Goal: Book appointment/travel/reservation

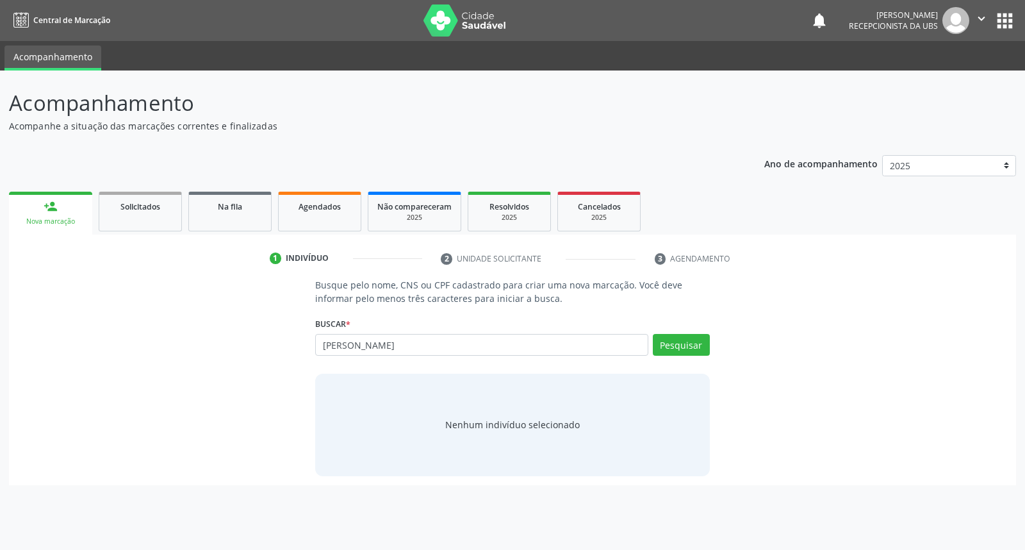
click at [330, 340] on input "[PERSON_NAME]" at bounding box center [481, 345] width 332 height 22
type input "[PERSON_NAME]"
click at [678, 350] on button "Pesquisar" at bounding box center [681, 345] width 57 height 22
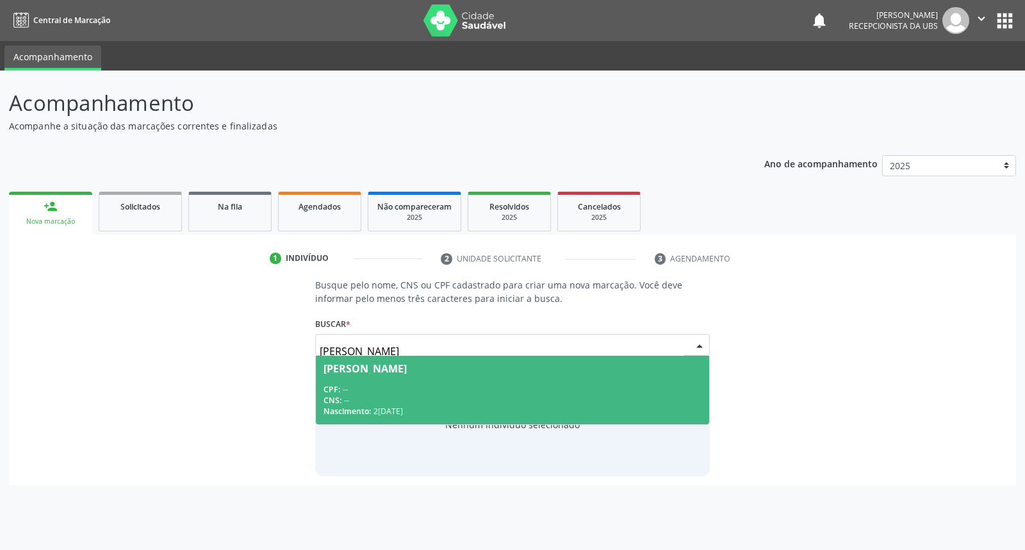
click at [420, 381] on span "[PERSON_NAME] CPF: -- CNS: -- Nascimento: 22[DATE]" at bounding box center [512, 390] width 393 height 69
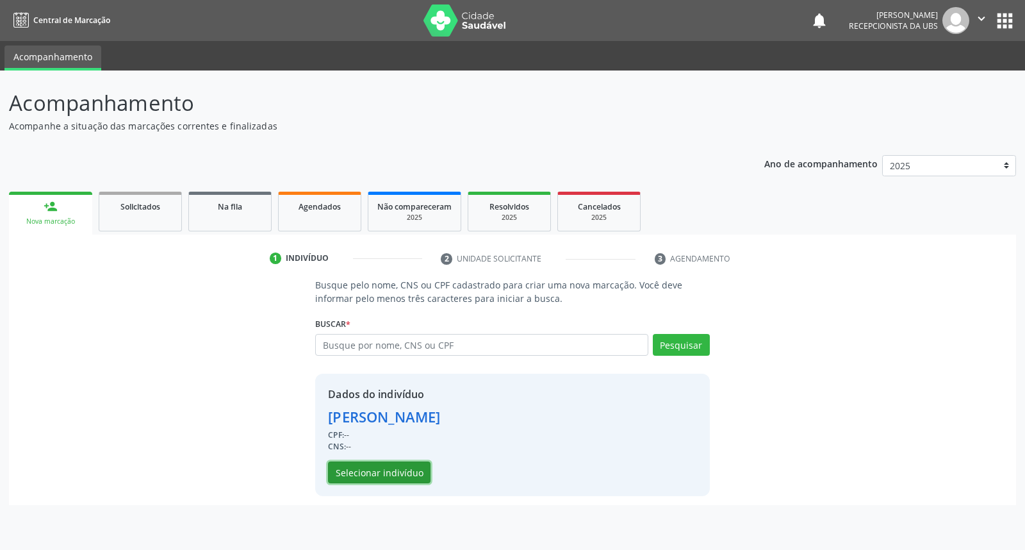
click at [372, 472] on button "Selecionar indivíduo" at bounding box center [379, 472] width 103 height 22
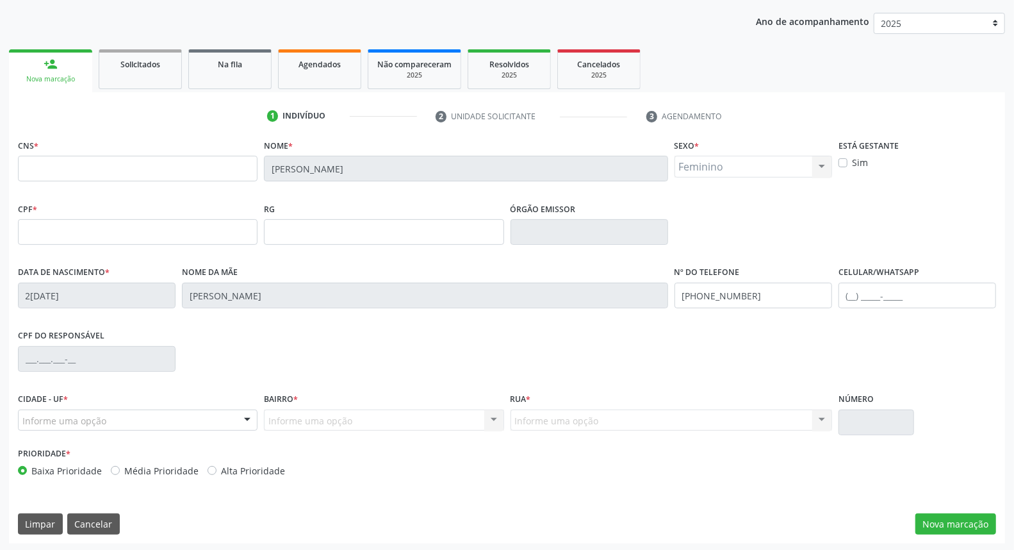
scroll to position [144, 0]
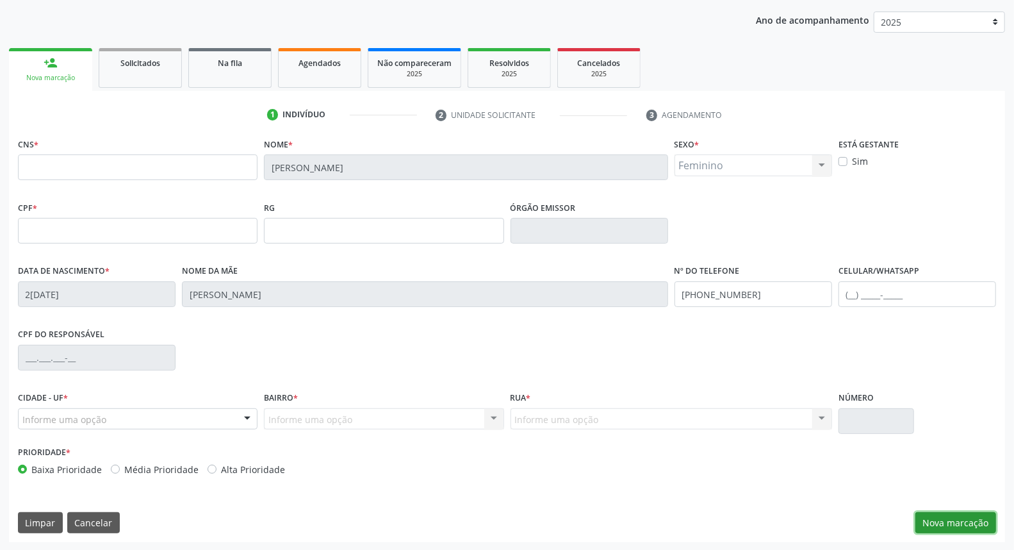
click at [946, 516] on button "Nova marcação" at bounding box center [955, 523] width 81 height 22
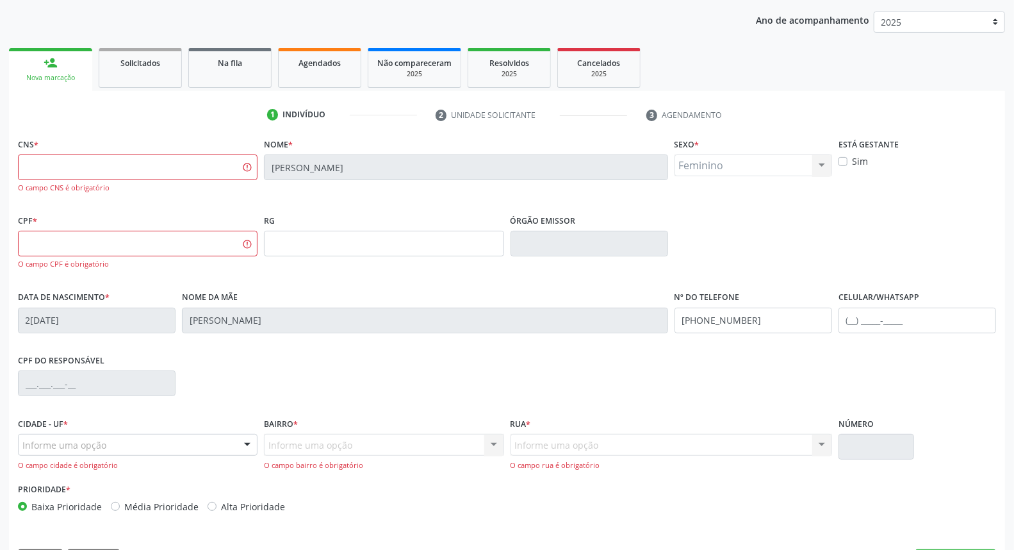
drag, startPoint x: 197, startPoint y: 151, endPoint x: 188, endPoint y: 165, distance: 16.2
click at [188, 163] on div "CNS * O campo CNS é obrigatório" at bounding box center [138, 164] width 240 height 58
click at [186, 168] on input "text" at bounding box center [138, 167] width 240 height 26
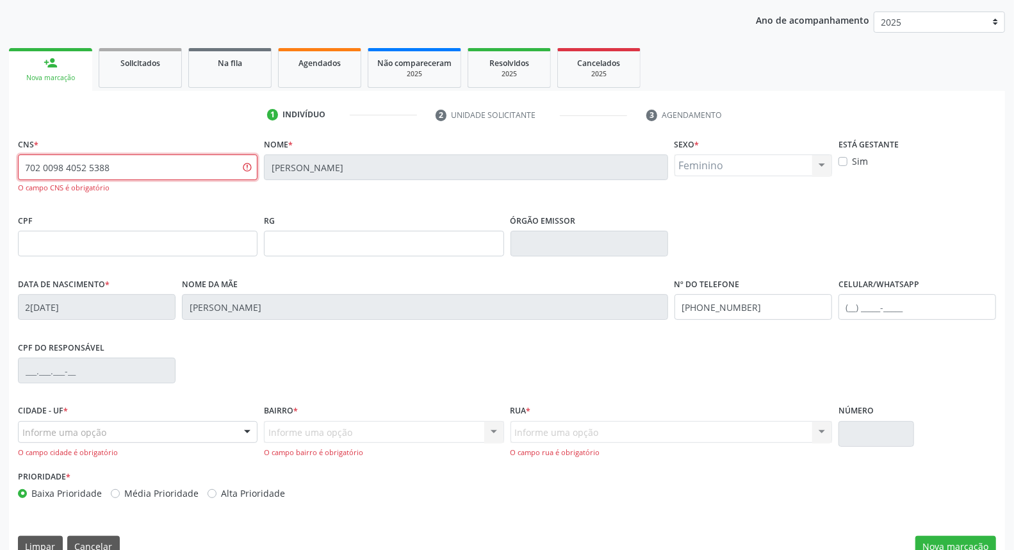
scroll to position [168, 0]
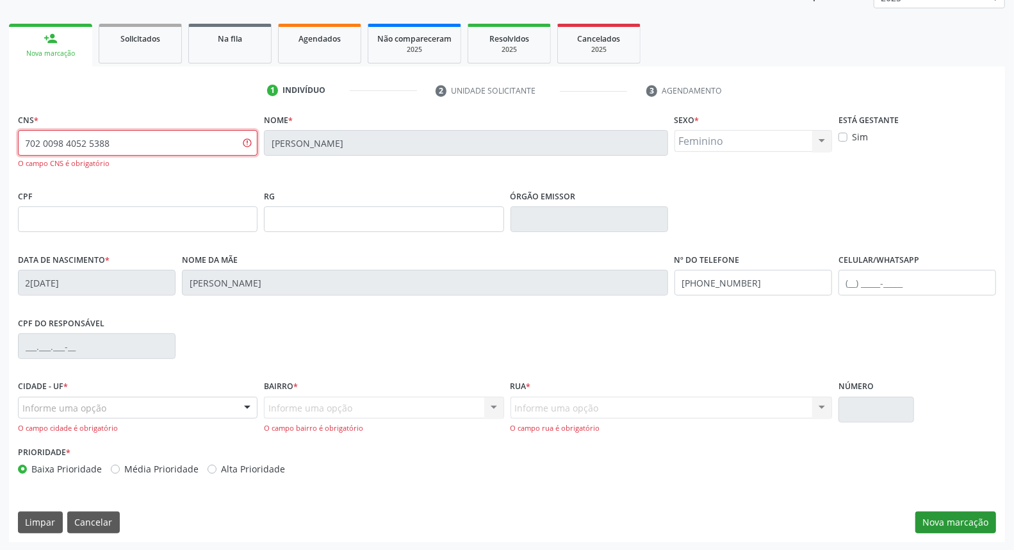
type input "702 0098 4052 5388"
click at [956, 523] on button "Nova marcação" at bounding box center [955, 522] width 81 height 22
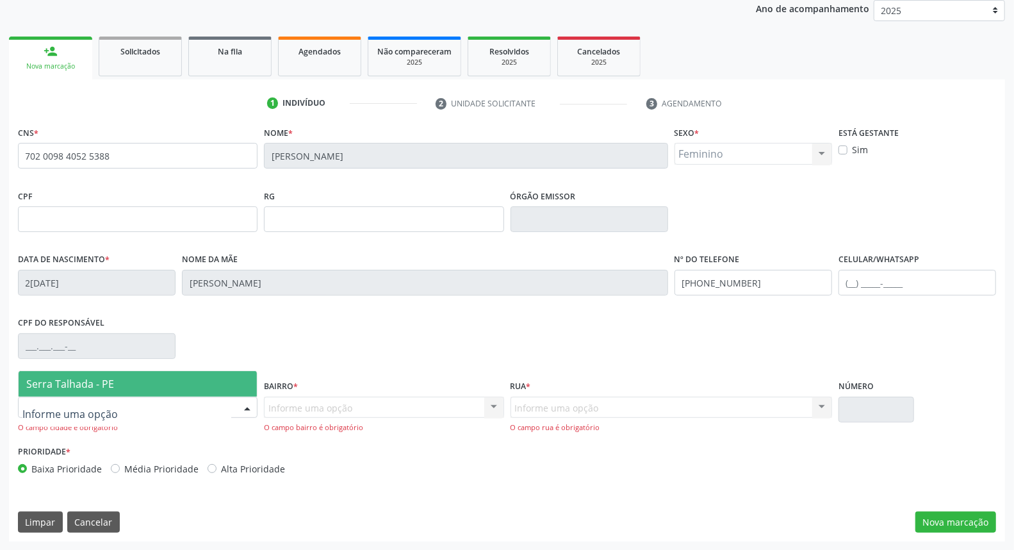
click at [146, 415] on div at bounding box center [138, 408] width 240 height 22
click at [156, 375] on span "Serra Talhada - PE" at bounding box center [138, 384] width 238 height 26
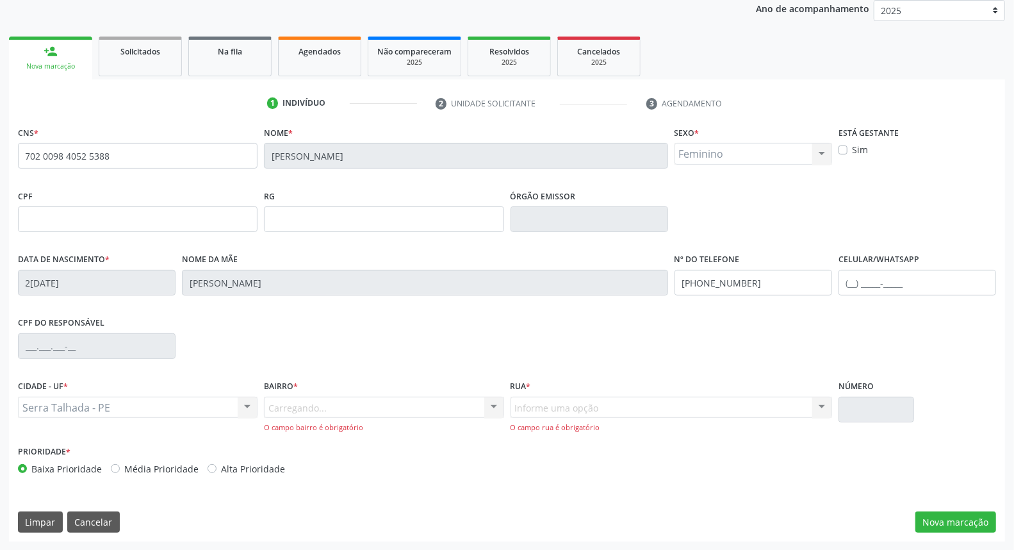
click at [347, 402] on div "Carregando... Nenhum resultado encontrado para: " " Nenhuma opção encontrada. D…" at bounding box center [384, 415] width 240 height 37
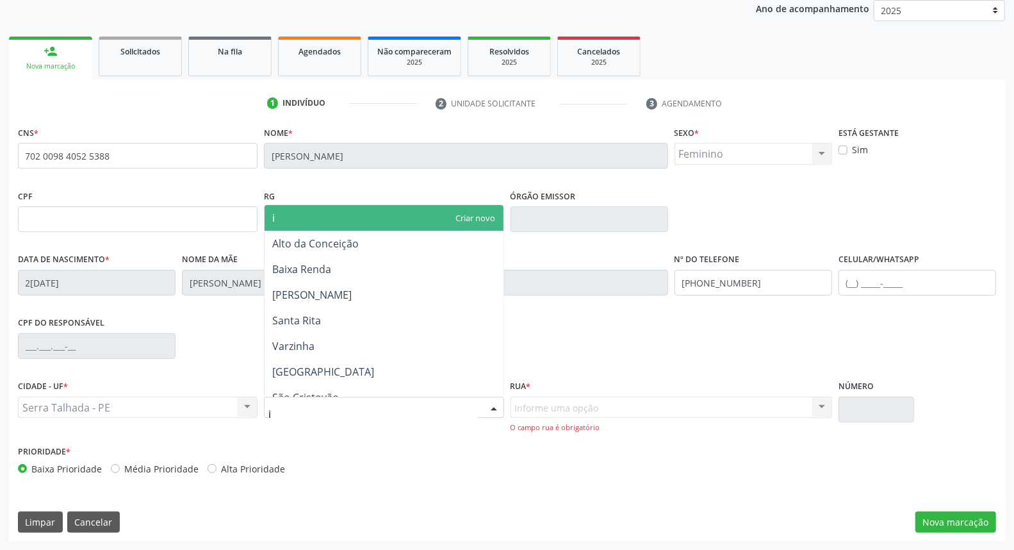
type input "ip"
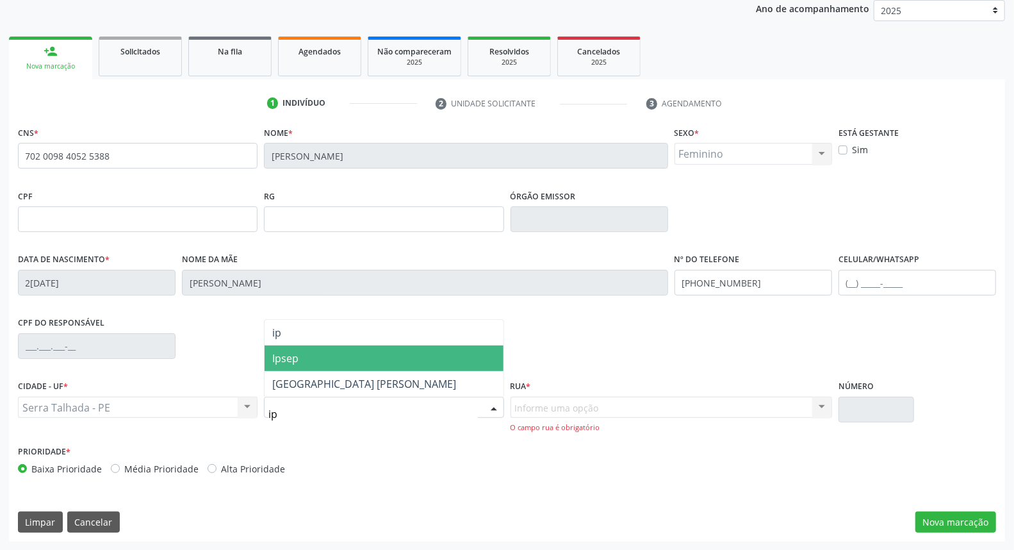
click at [343, 346] on span "Ipsep" at bounding box center [384, 358] width 238 height 26
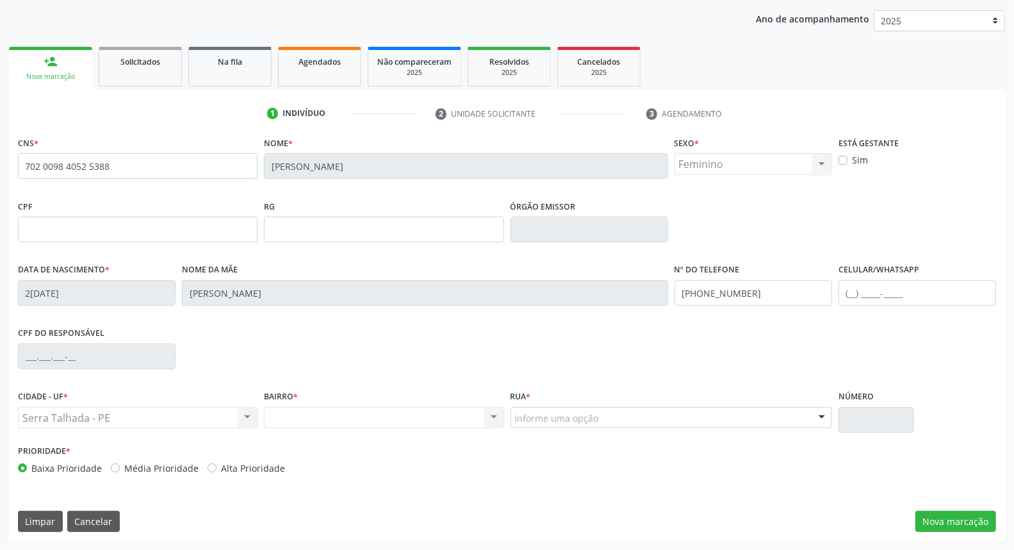
scroll to position [144, 0]
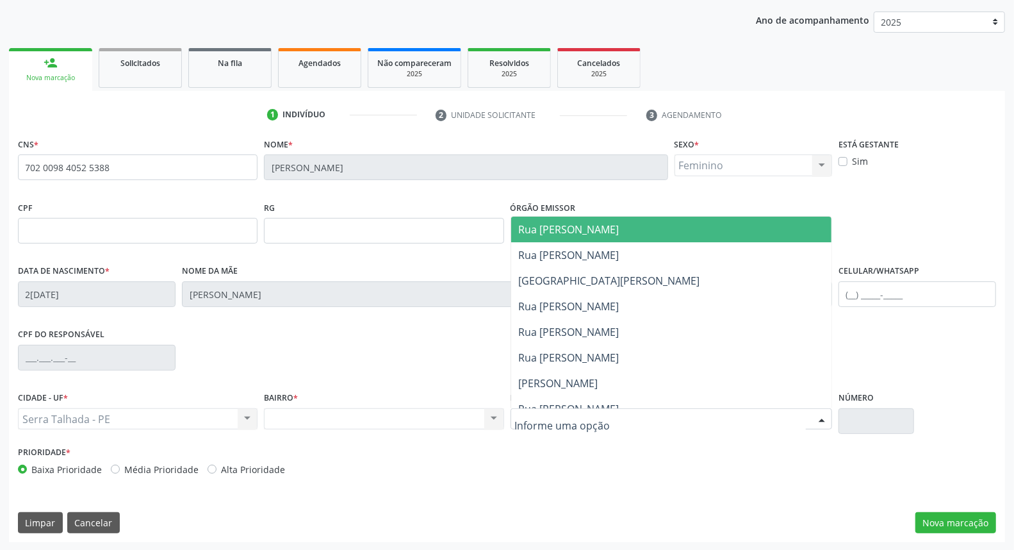
click at [561, 409] on div at bounding box center [672, 419] width 322 height 22
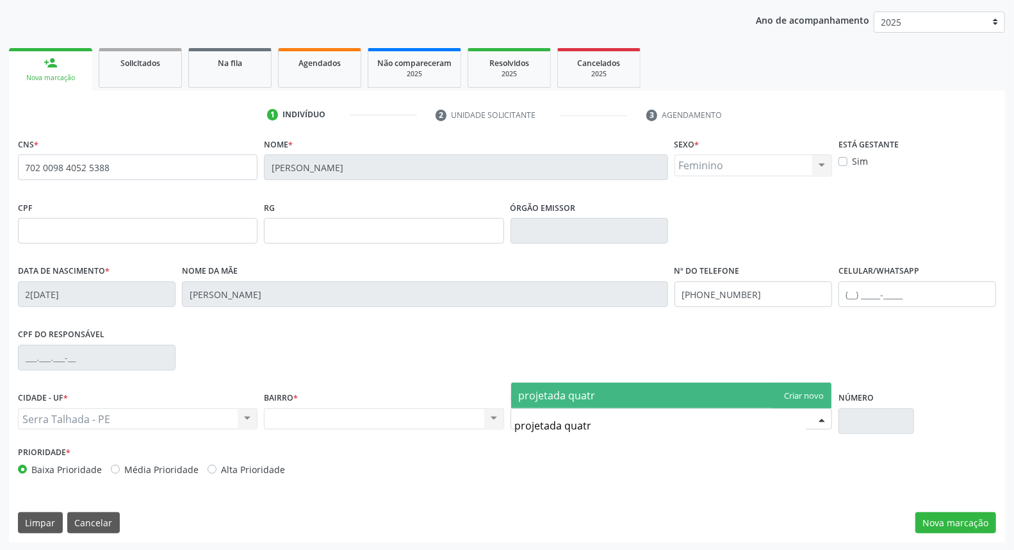
type input "projetada quatro"
click at [639, 385] on span "projetada quatro" at bounding box center [671, 395] width 320 height 26
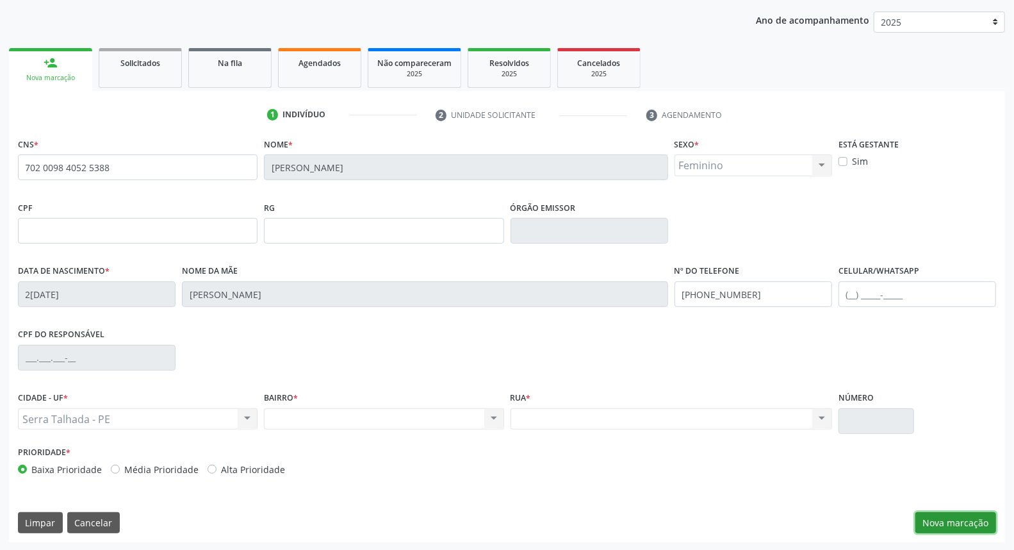
click at [964, 521] on button "Nova marcação" at bounding box center [955, 523] width 81 height 22
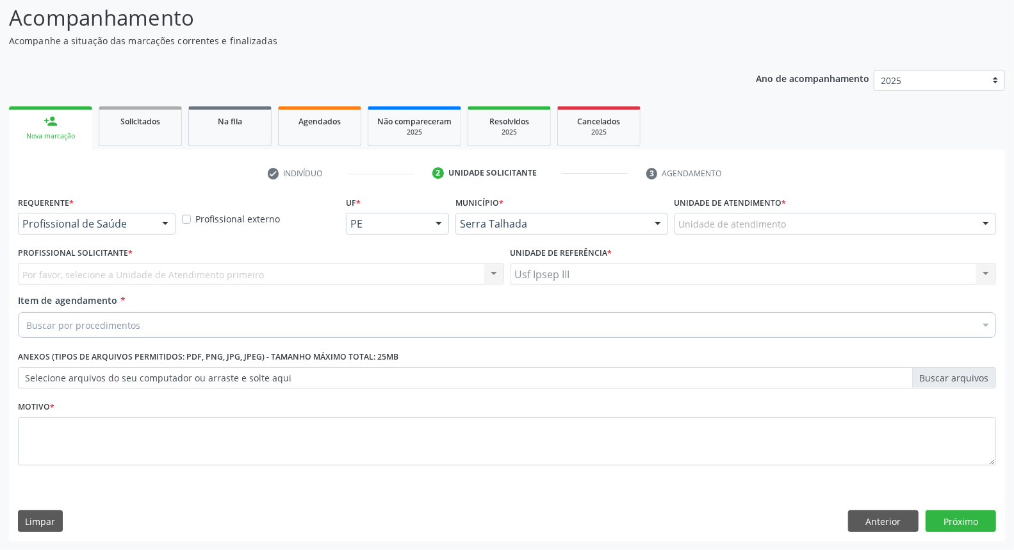
scroll to position [85, 0]
click at [160, 224] on div at bounding box center [165, 225] width 19 height 22
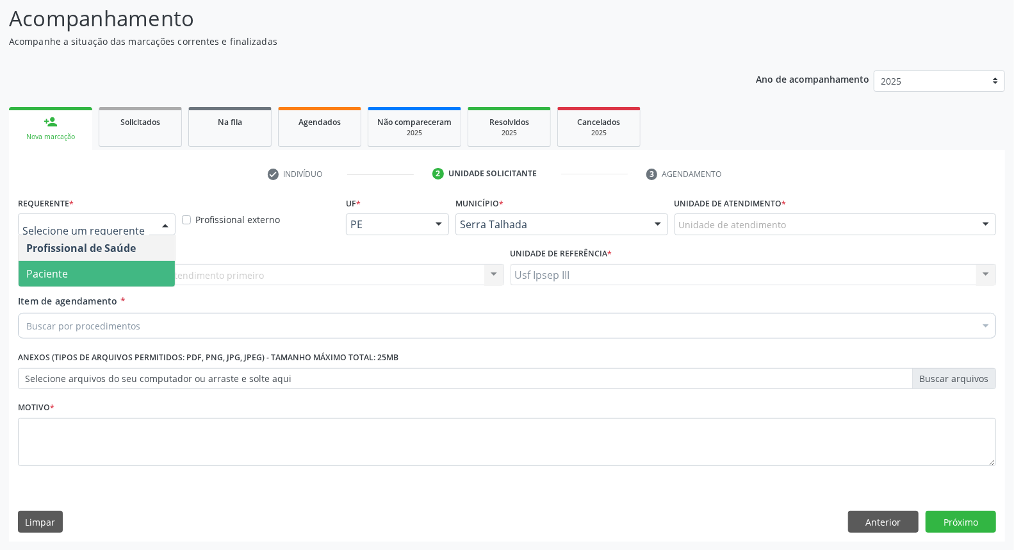
click at [129, 271] on span "Paciente" at bounding box center [97, 274] width 156 height 26
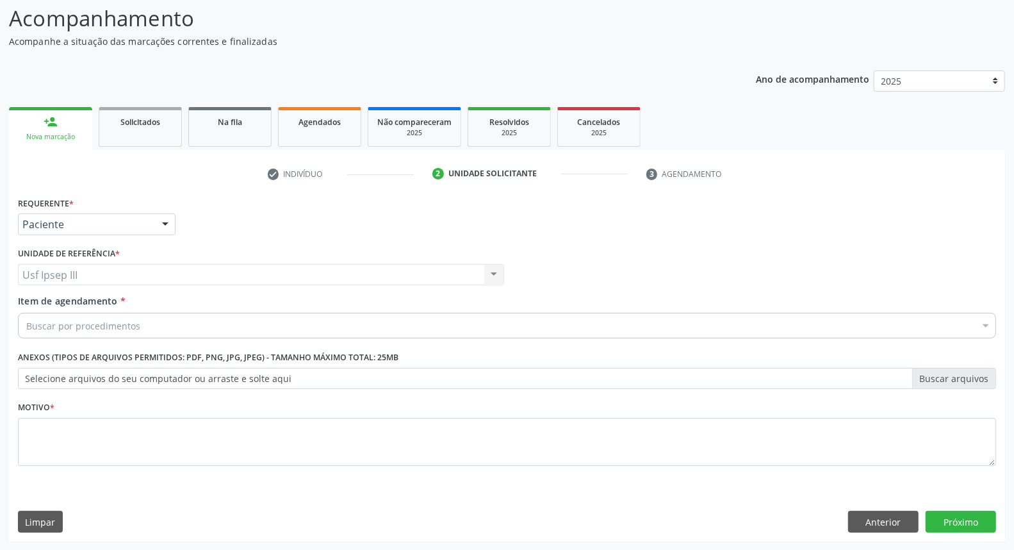
click at [136, 317] on div "Buscar por procedimentos" at bounding box center [507, 326] width 978 height 26
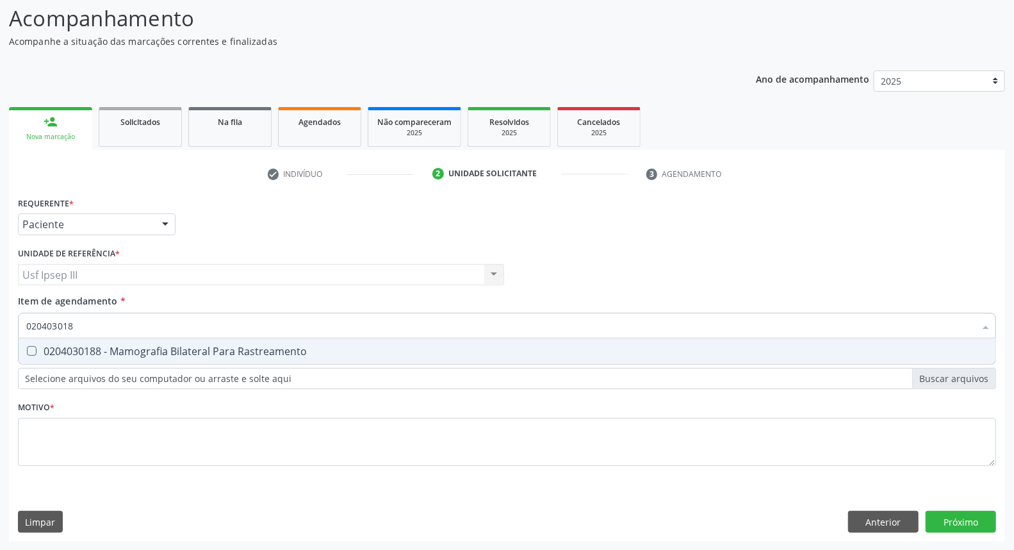
type input "0204030188"
drag, startPoint x: 136, startPoint y: 349, endPoint x: 132, endPoint y: 362, distance: 14.0
click at [135, 350] on div "0204030188 - Mamografia Bilateral Para Rastreamento" at bounding box center [507, 351] width 962 height 10
checkbox Rastreamento "true"
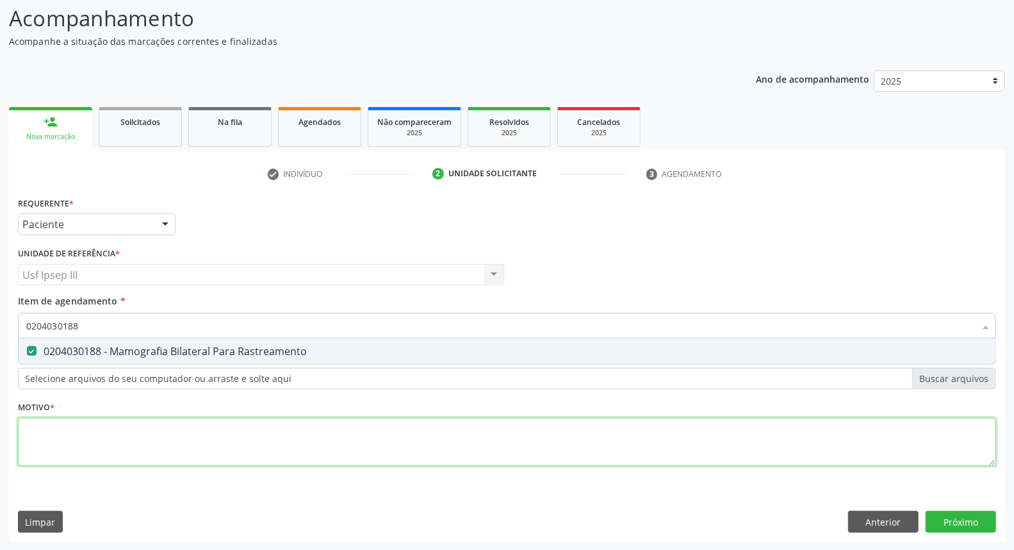
click at [129, 438] on div "Requerente * Paciente Profissional de Saúde Paciente Nenhum resultado encontrad…" at bounding box center [507, 338] width 978 height 290
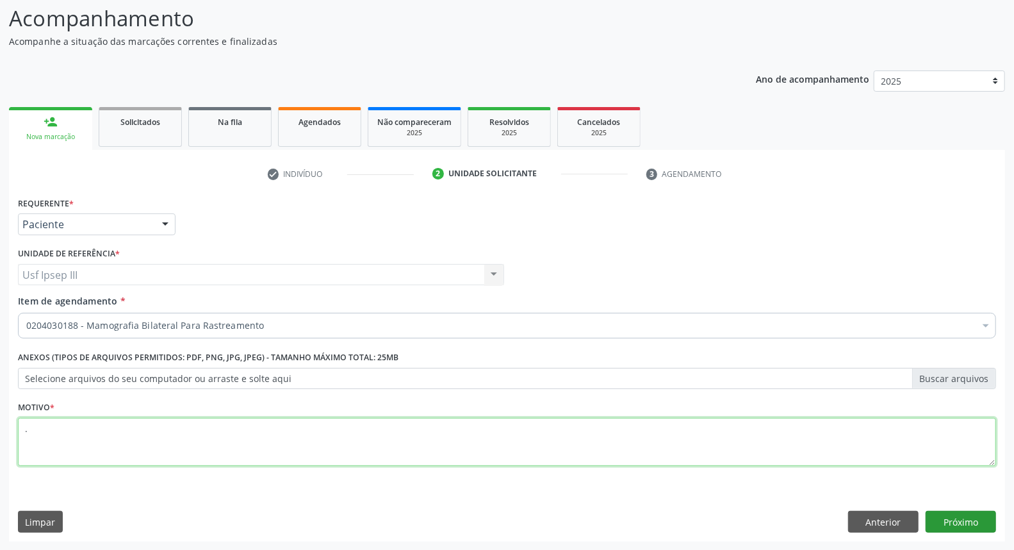
type textarea "."
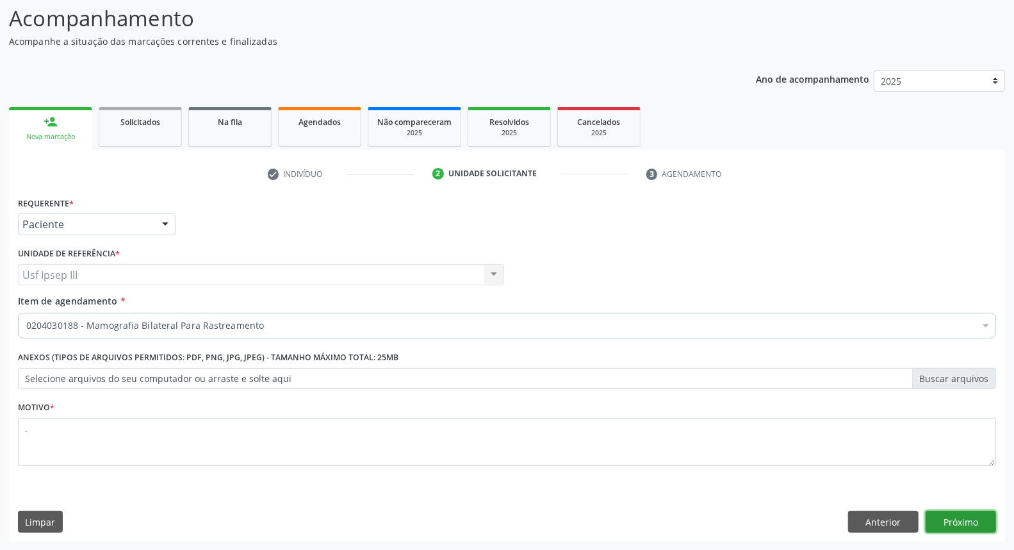
click at [950, 520] on button "Próximo" at bounding box center [961, 522] width 70 height 22
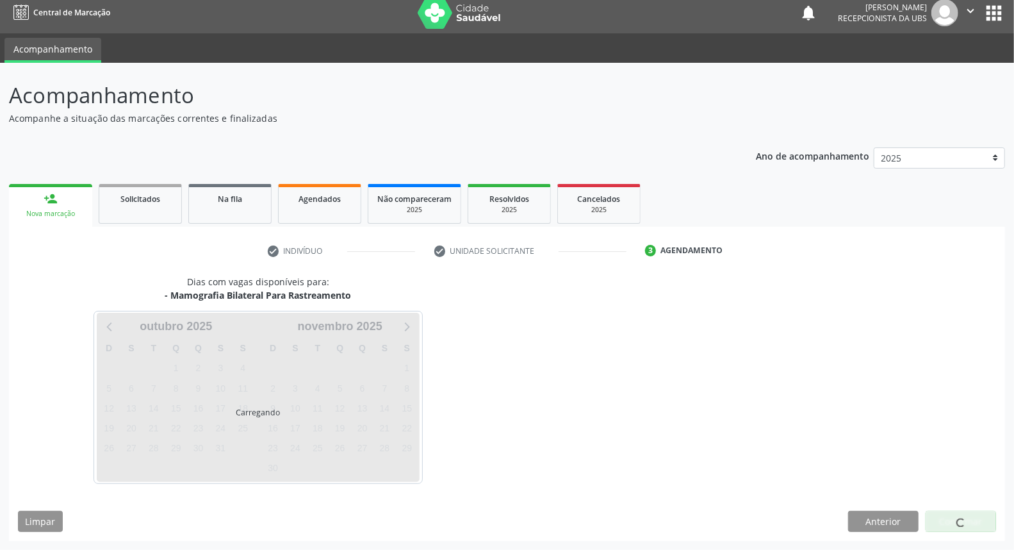
scroll to position [7, 0]
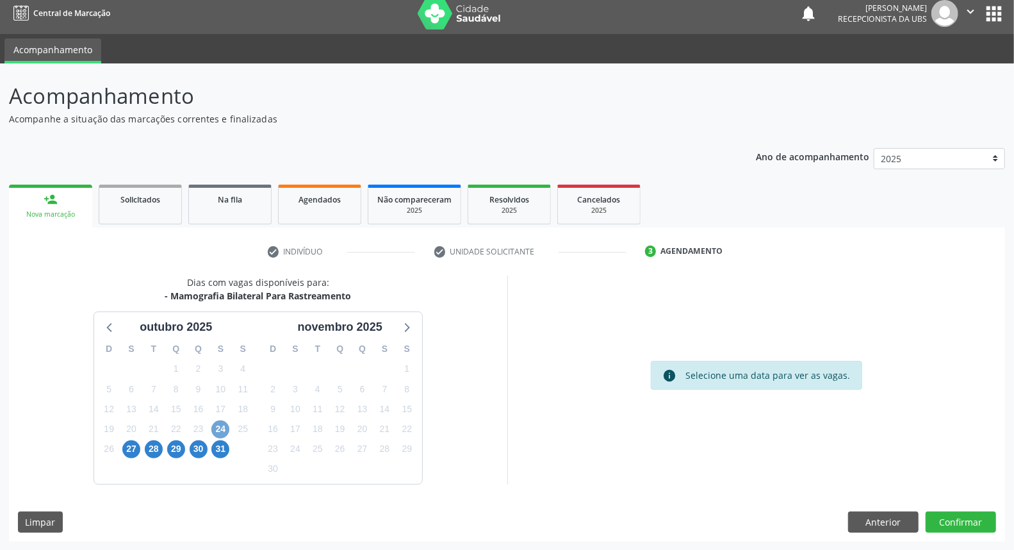
click at [222, 425] on span "24" at bounding box center [220, 429] width 18 height 18
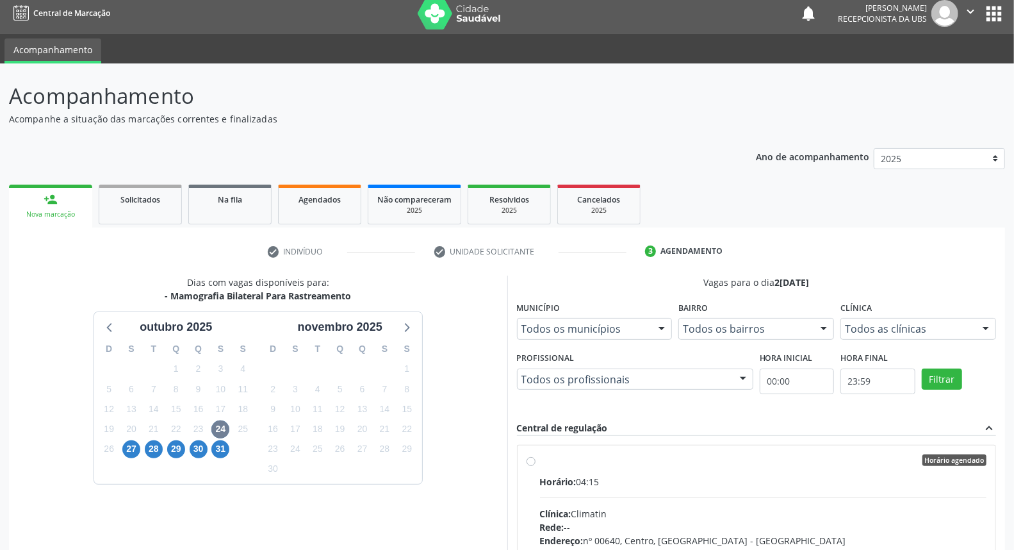
click at [687, 480] on div "Horário: 04:15" at bounding box center [763, 481] width 447 height 13
click at [536, 466] on input "Horário agendado Horário: 04:15 Clínica: Climatin Rede: -- Endereço: nº 00640, …" at bounding box center [531, 460] width 9 height 12
radio input "true"
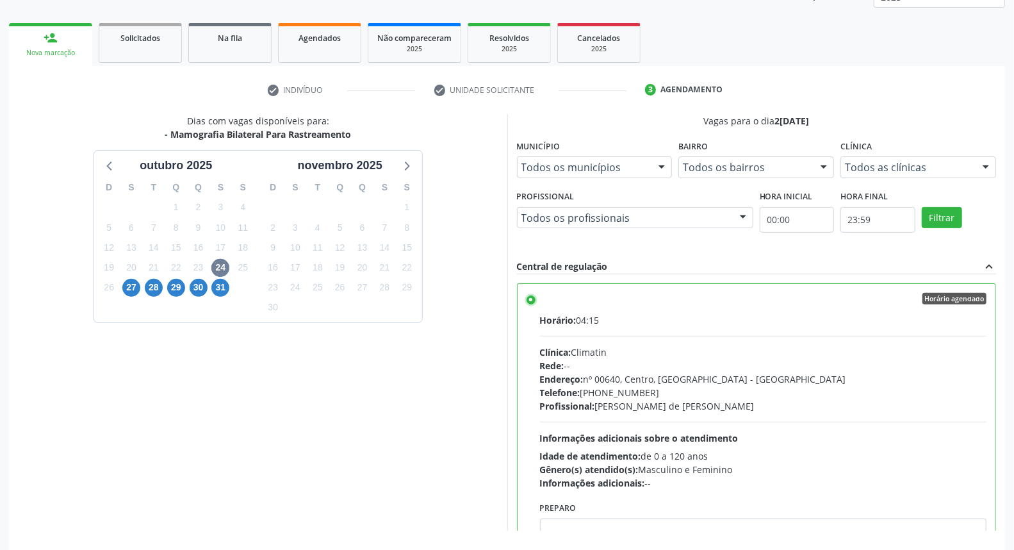
scroll to position [215, 0]
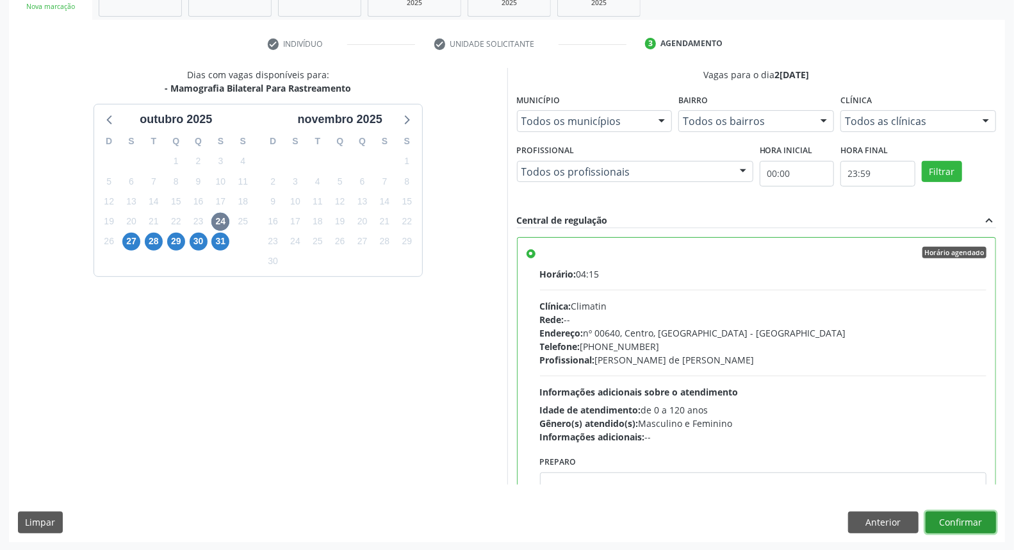
click at [950, 516] on button "Confirmar" at bounding box center [961, 522] width 70 height 22
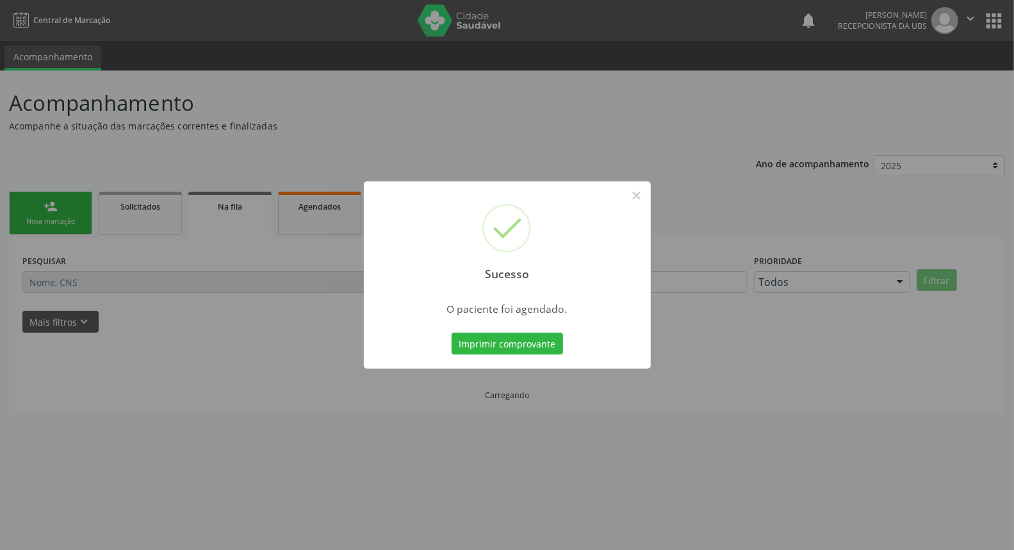
scroll to position [0, 0]
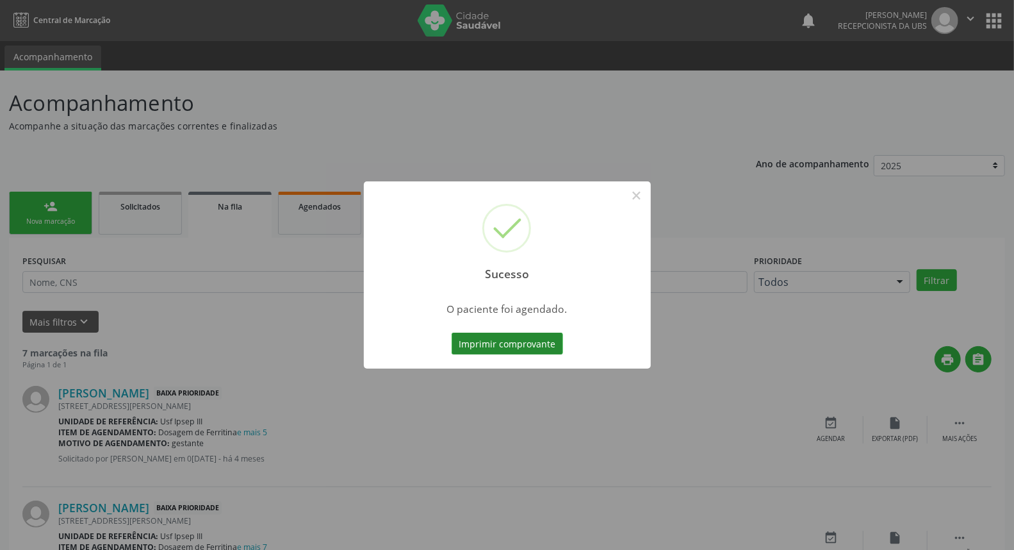
click at [509, 349] on button "Imprimir comprovante" at bounding box center [507, 343] width 111 height 22
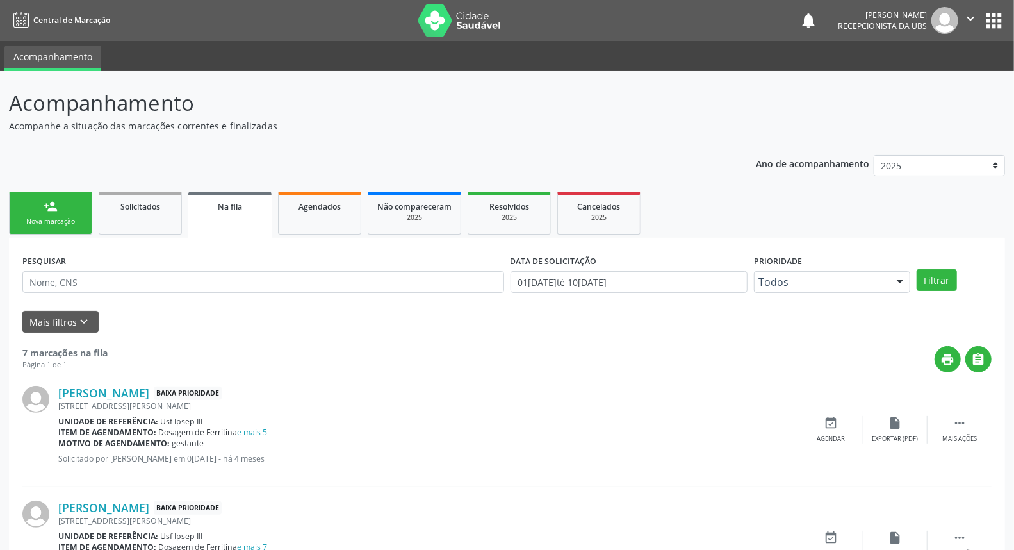
click at [49, 208] on div "person_add" at bounding box center [51, 206] width 14 height 14
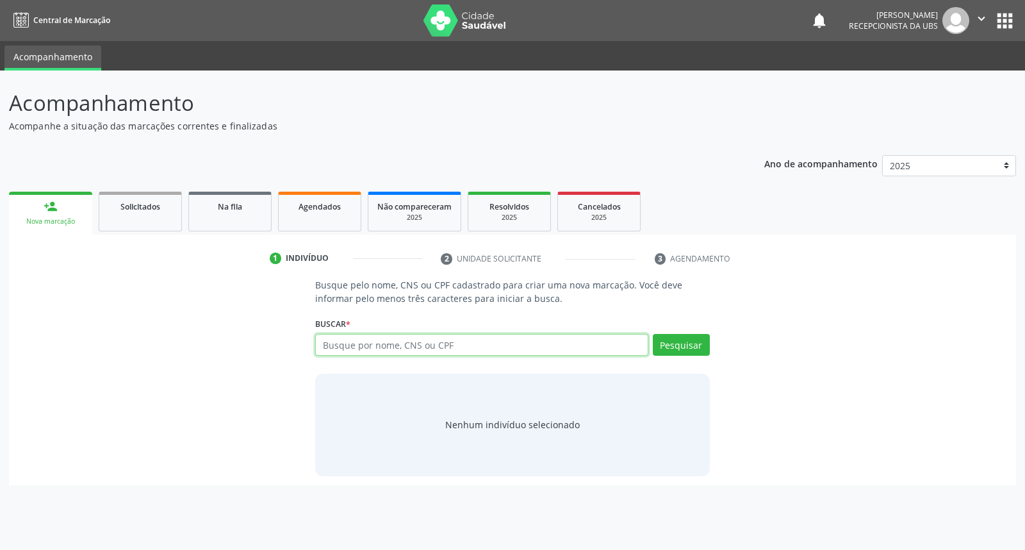
click at [340, 344] on input "text" at bounding box center [481, 345] width 332 height 22
type input "898003738176553"
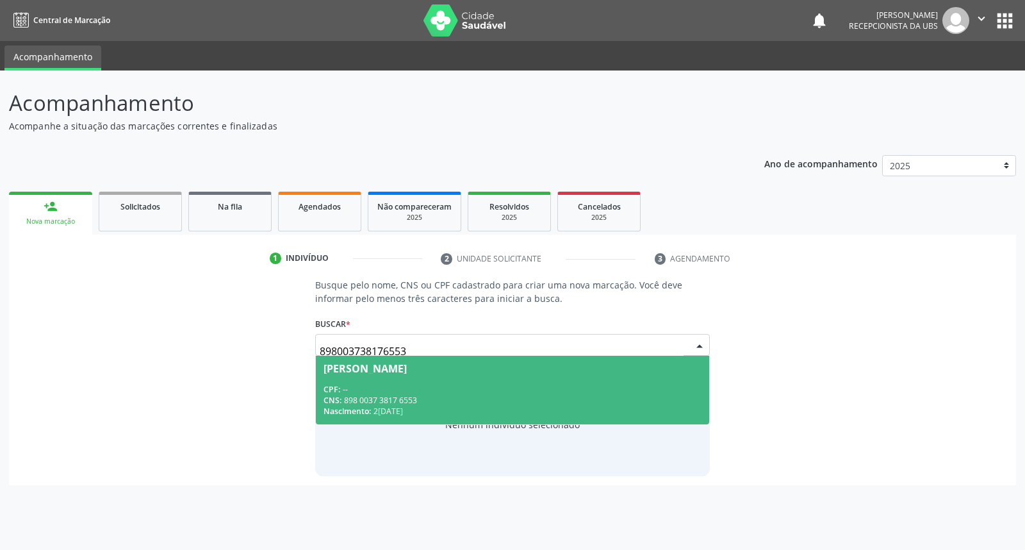
click at [372, 390] on div "CPF: --" at bounding box center [512, 389] width 377 height 11
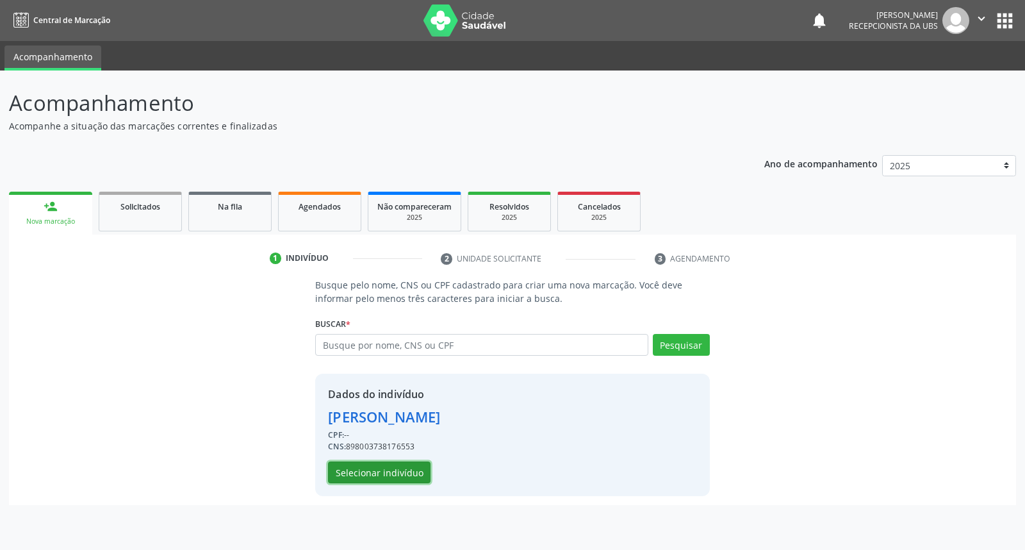
click at [368, 466] on button "Selecionar indivíduo" at bounding box center [379, 472] width 103 height 22
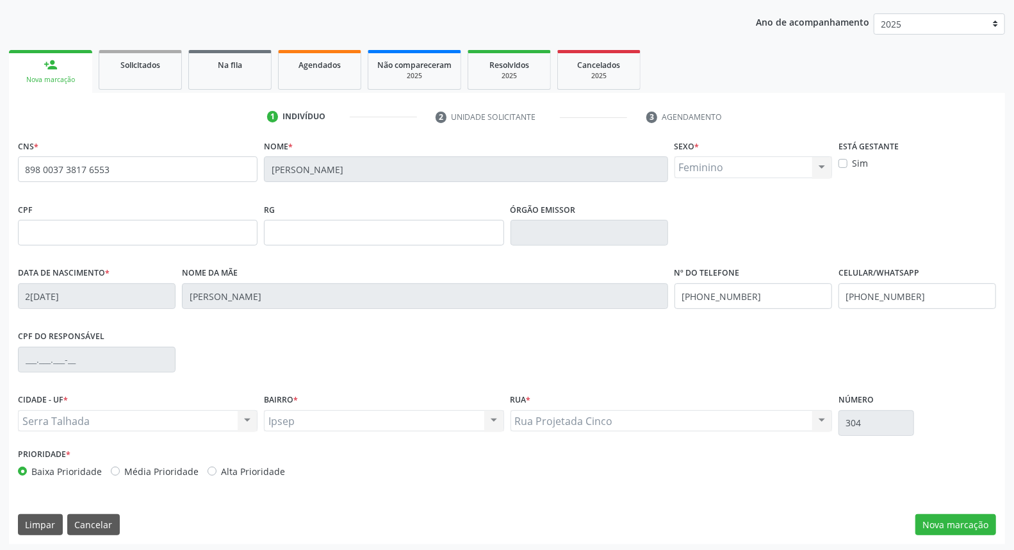
scroll to position [144, 0]
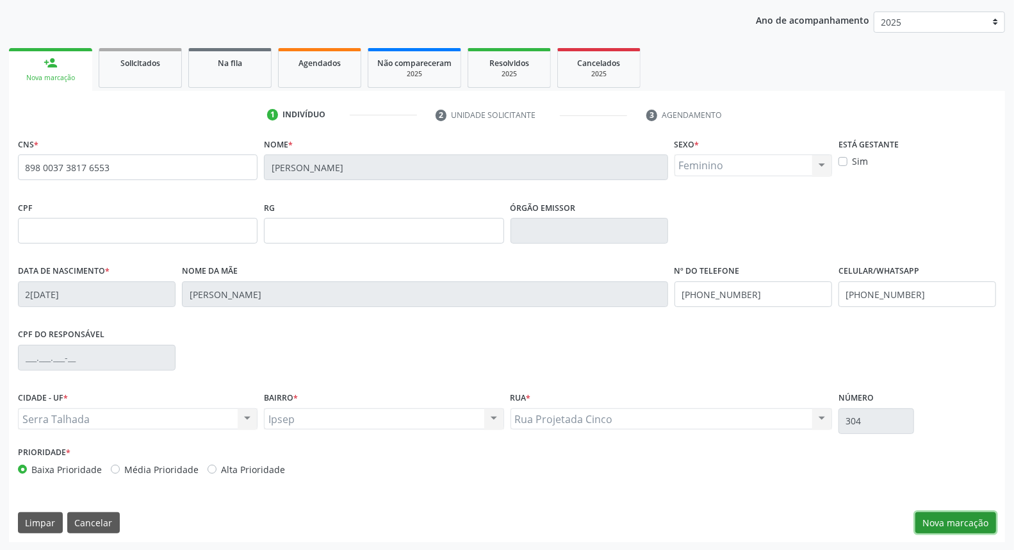
click at [949, 515] on button "Nova marcação" at bounding box center [955, 523] width 81 height 22
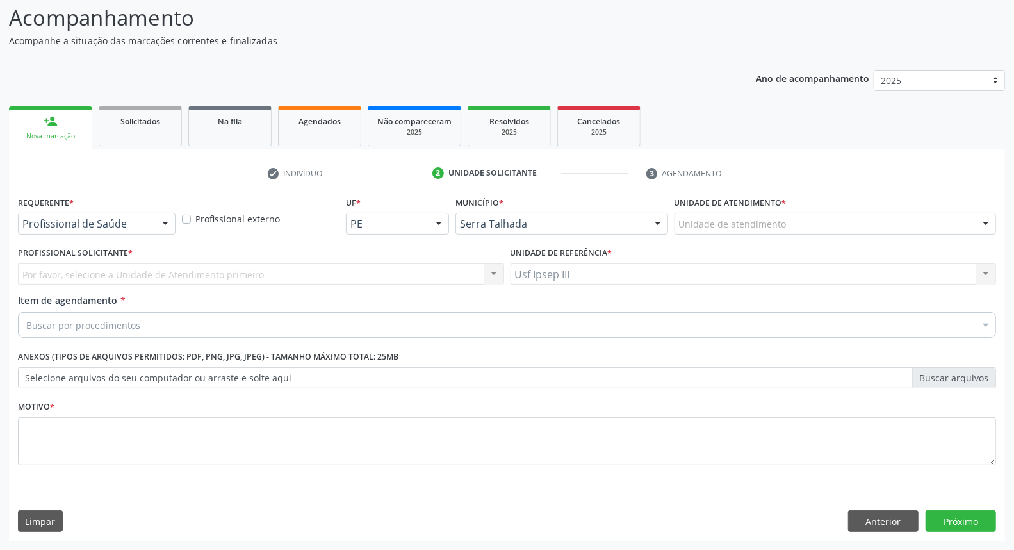
scroll to position [85, 0]
click at [168, 223] on div at bounding box center [165, 225] width 19 height 22
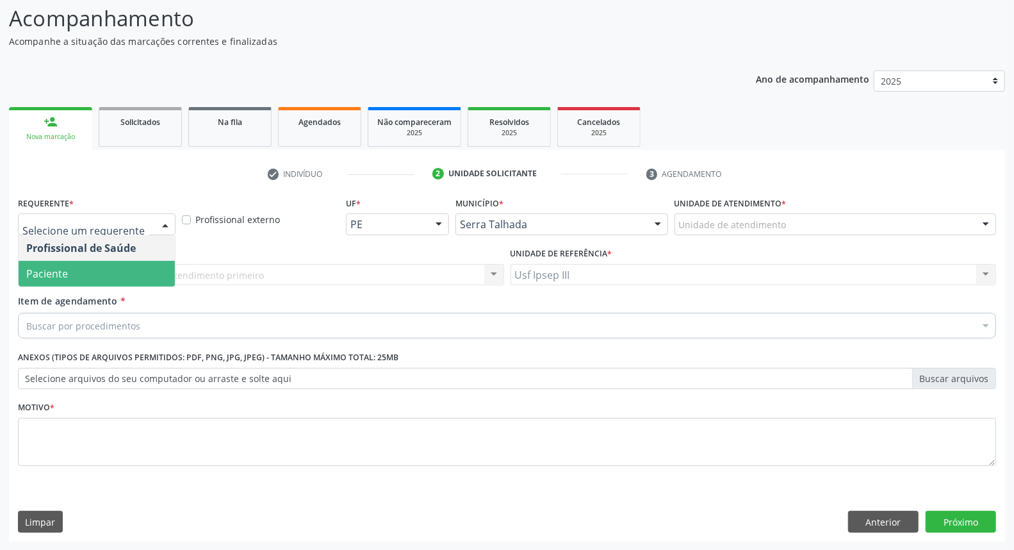
click at [150, 275] on span "Paciente" at bounding box center [97, 274] width 156 height 26
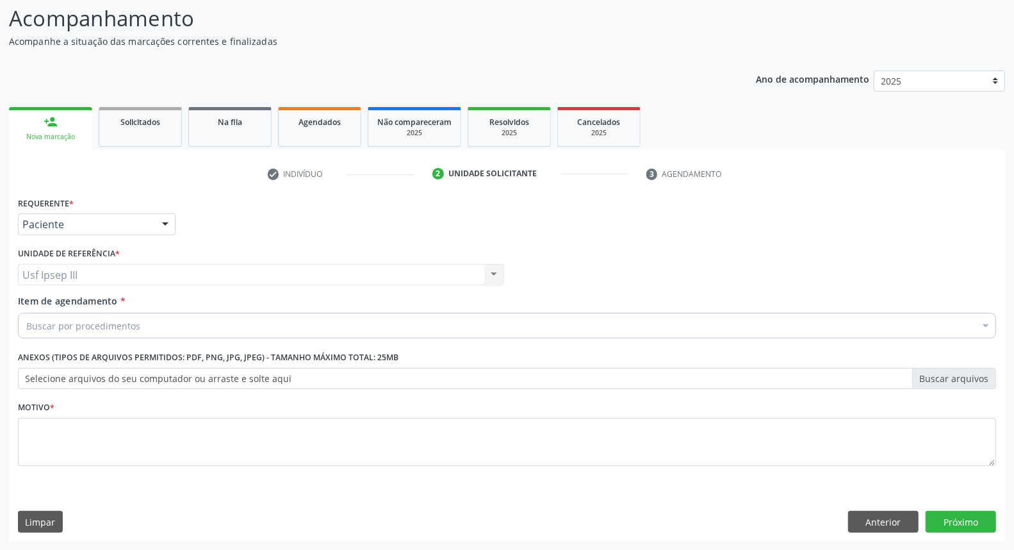
click at [190, 322] on div "Buscar por procedimentos" at bounding box center [507, 326] width 978 height 26
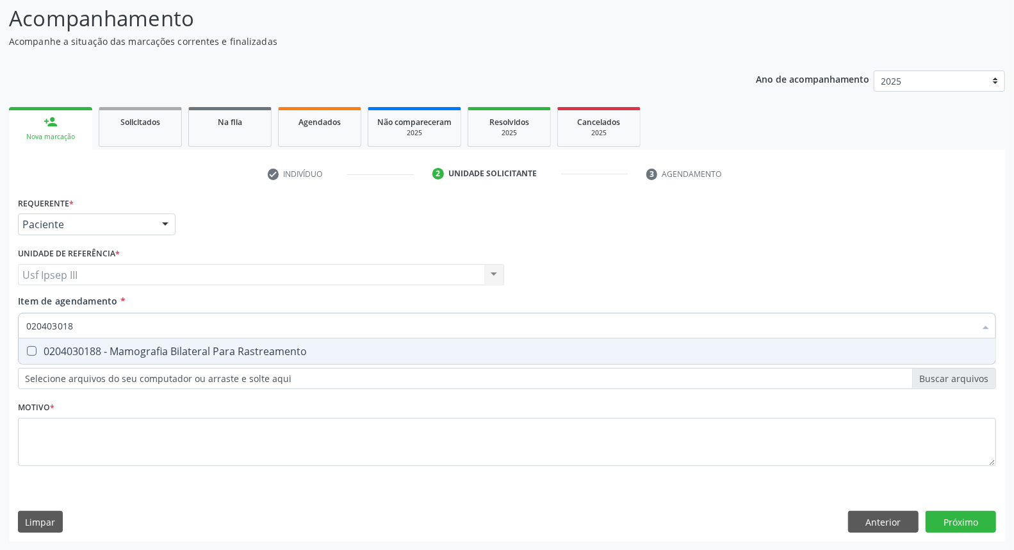
type input "0204030188"
click at [190, 355] on div "0204030188 - Mamografia Bilateral Para Rastreamento" at bounding box center [507, 351] width 962 height 10
checkbox Rastreamento "true"
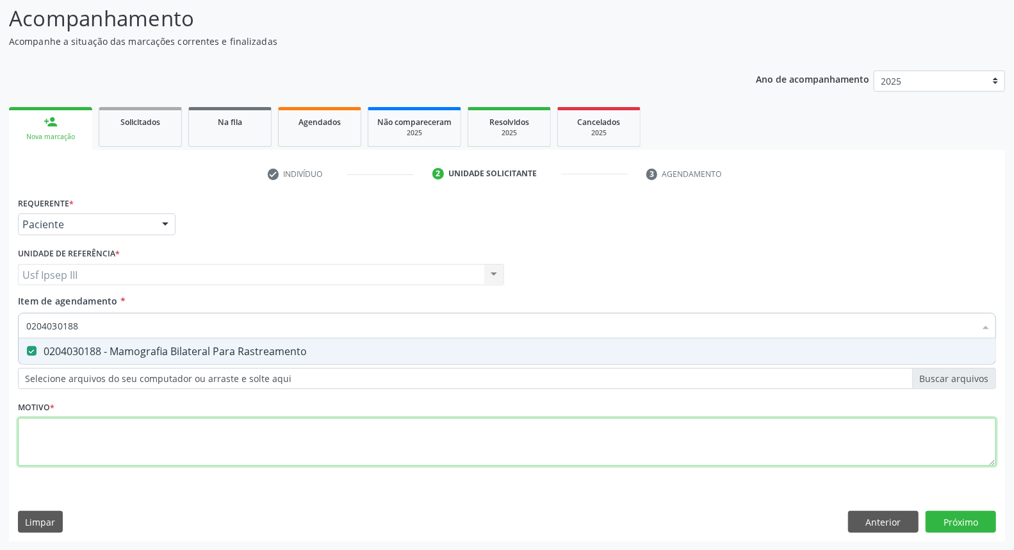
click at [145, 423] on div "Requerente * Paciente Profissional de Saúde Paciente Nenhum resultado encontrad…" at bounding box center [507, 338] width 978 height 290
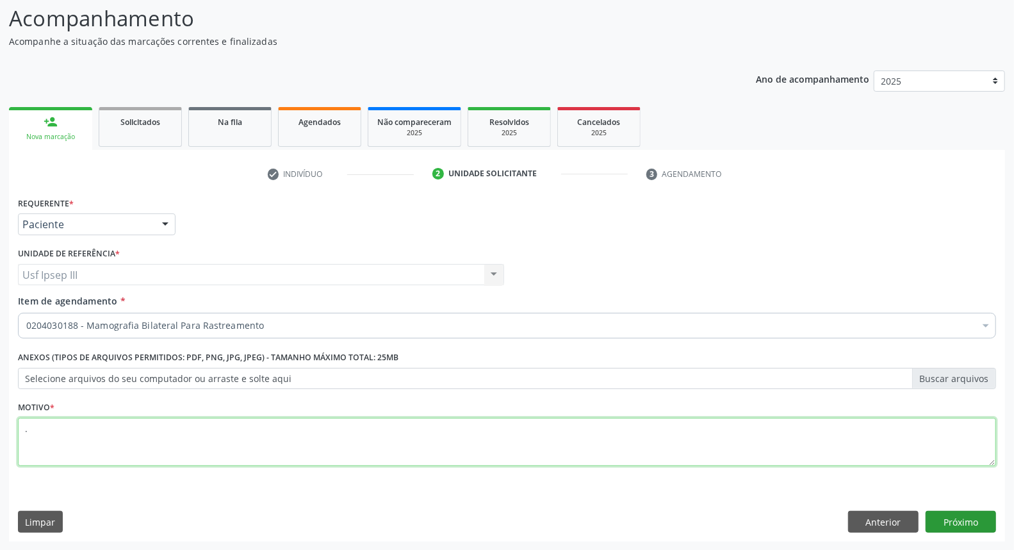
type textarea "."
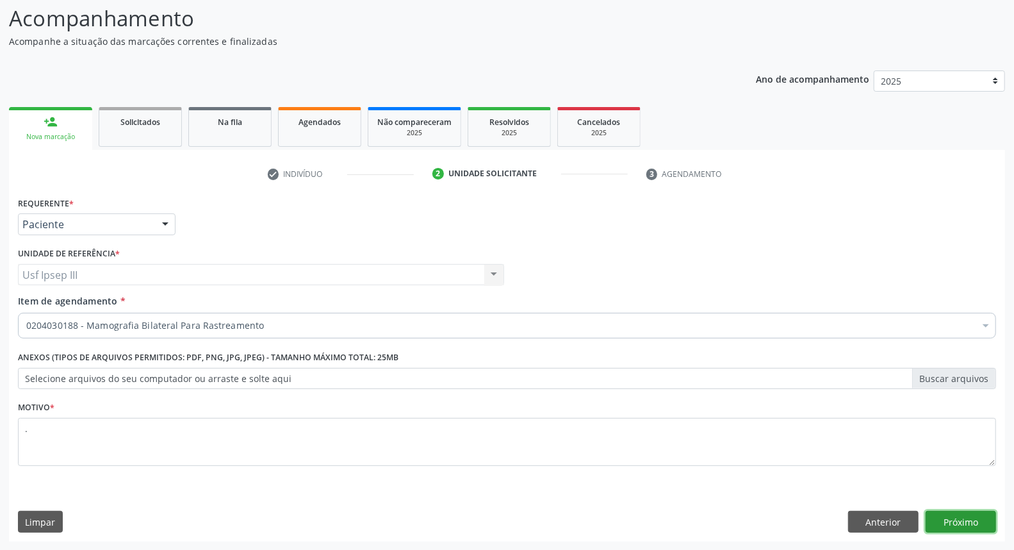
click at [949, 523] on button "Próximo" at bounding box center [961, 522] width 70 height 22
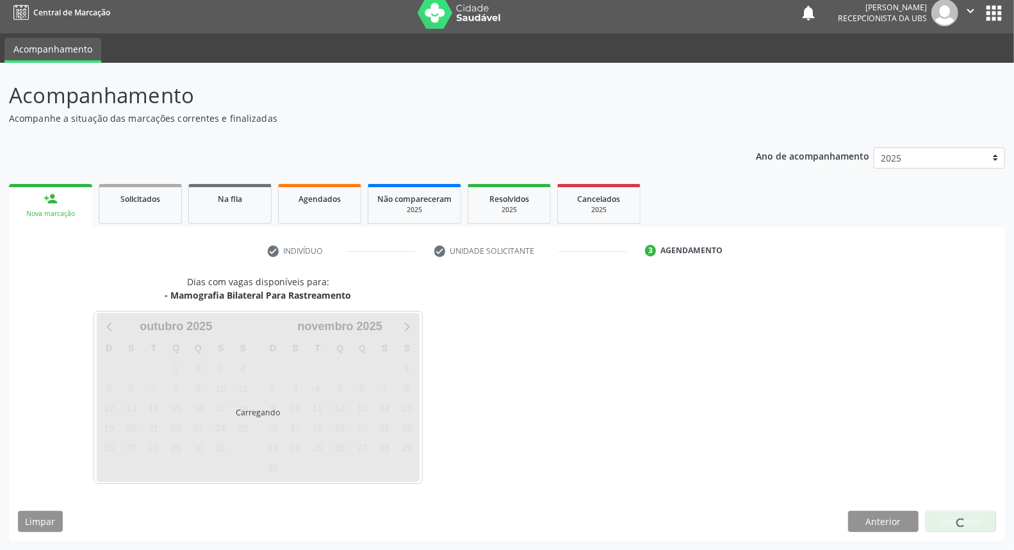
scroll to position [7, 0]
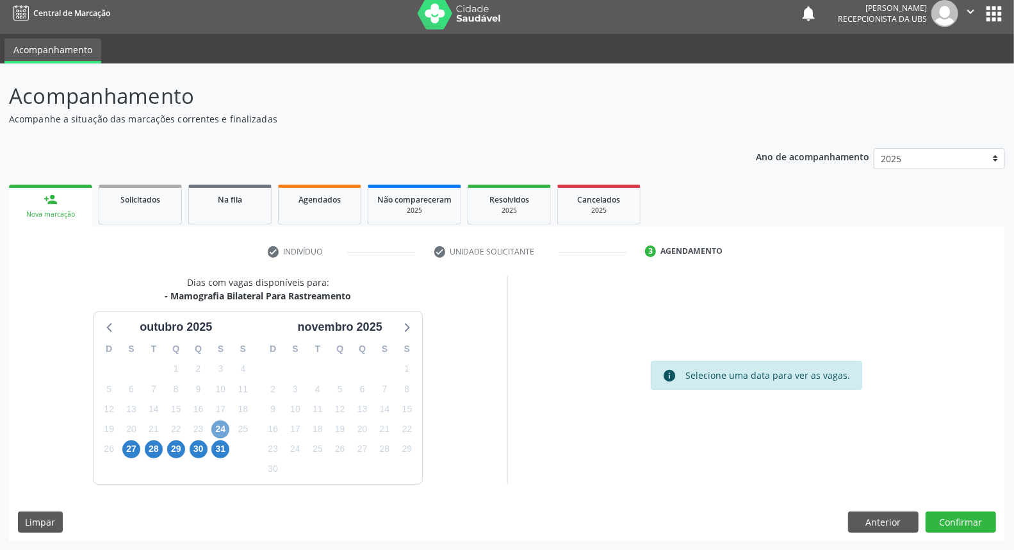
click at [224, 432] on span "24" at bounding box center [220, 429] width 18 height 18
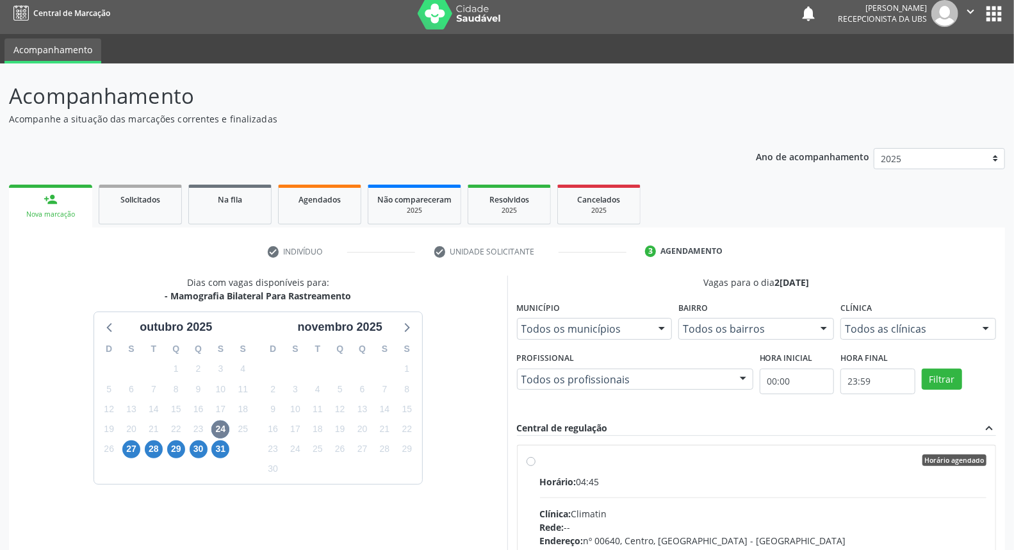
click at [639, 507] on div "Clínica: Climatin" at bounding box center [763, 513] width 447 height 13
click at [536, 466] on input "Horário agendado Horário: 04:45 Clínica: Climatin Rede: -- Endereço: nº 00640, …" at bounding box center [531, 460] width 9 height 12
radio input "true"
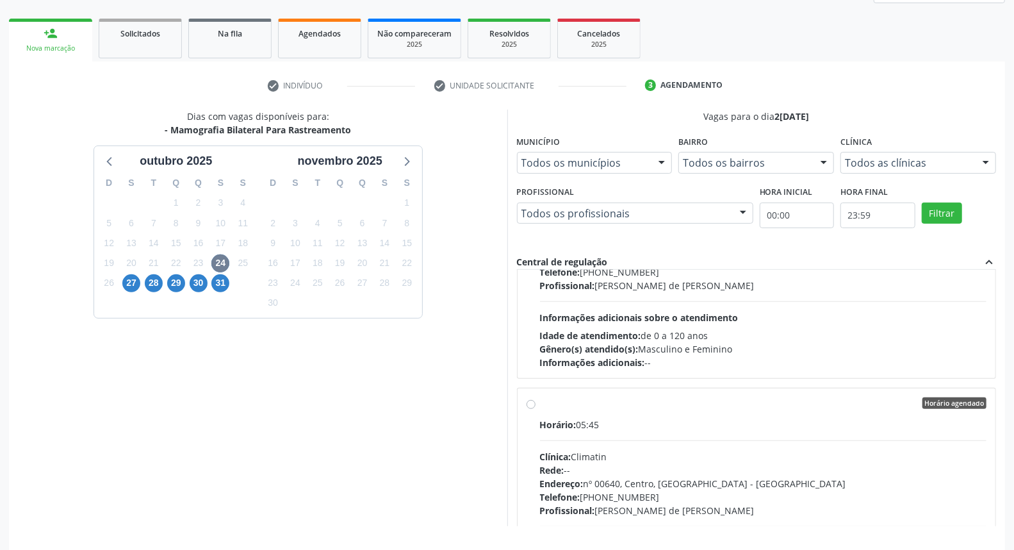
scroll to position [215, 0]
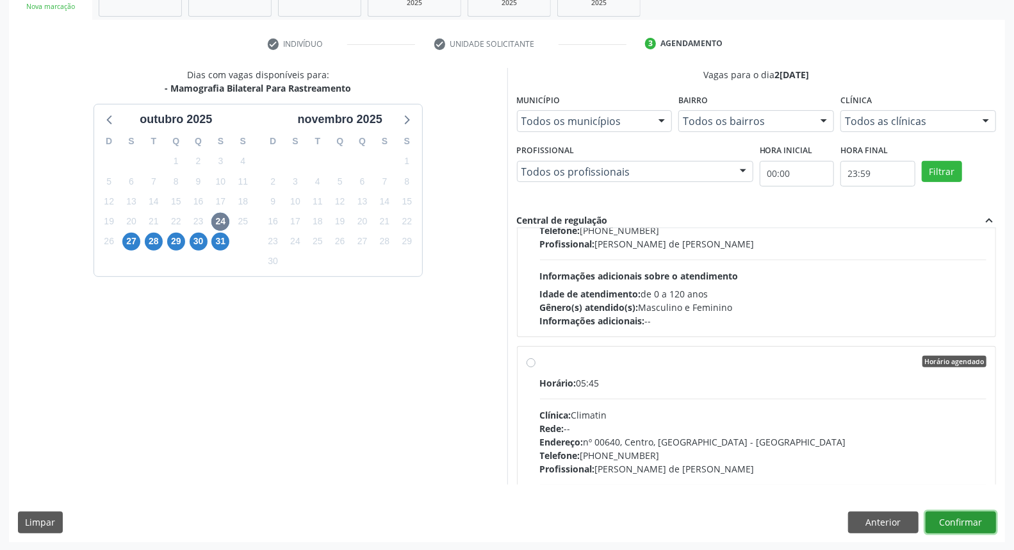
click at [964, 515] on button "Confirmar" at bounding box center [961, 522] width 70 height 22
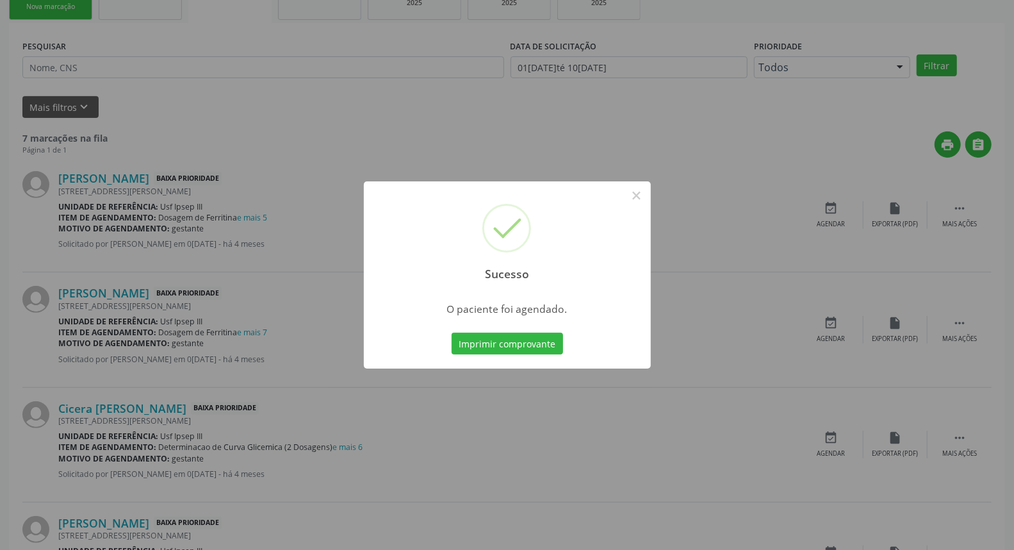
scroll to position [0, 0]
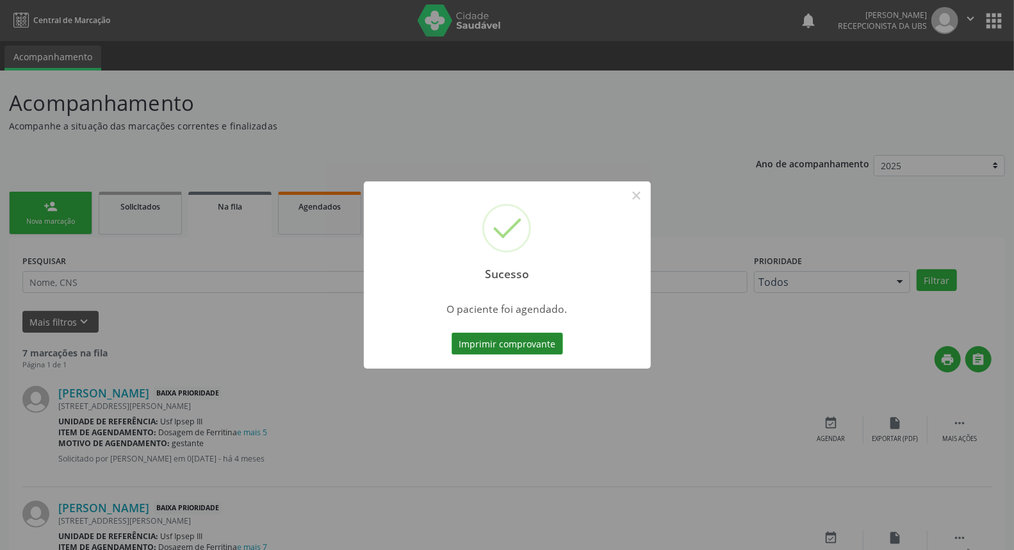
click at [482, 345] on button "Imprimir comprovante" at bounding box center [507, 343] width 111 height 22
